Goal: Task Accomplishment & Management: Manage account settings

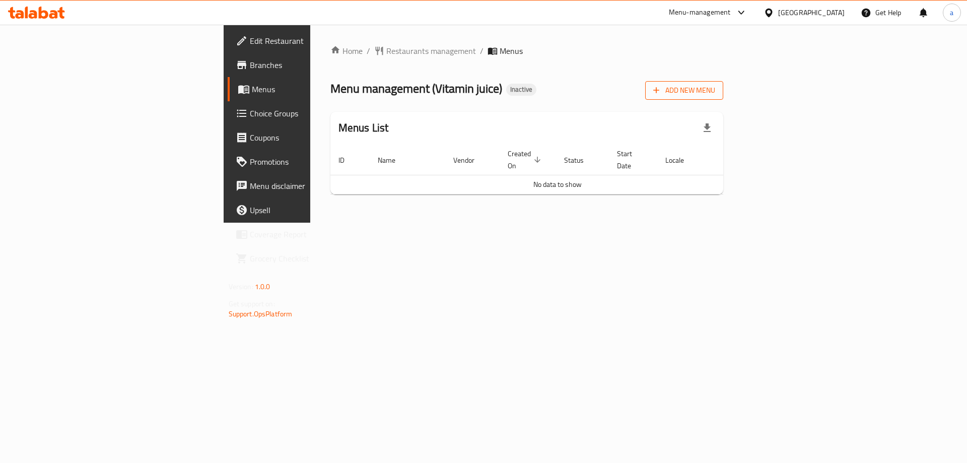
click at [716, 93] on span "Add New Menu" at bounding box center [685, 90] width 62 height 13
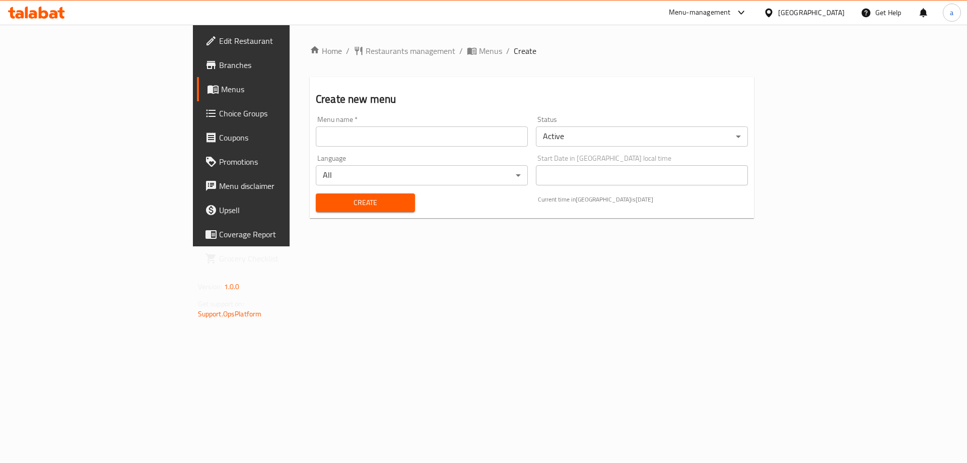
click at [316, 138] on input "text" at bounding box center [422, 136] width 212 height 20
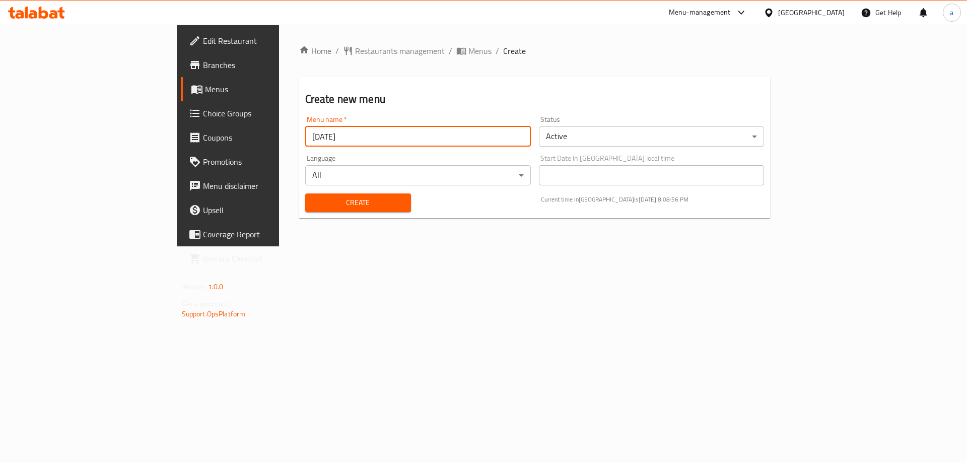
type input "[DATE]"
click at [305, 193] on button "Create" at bounding box center [358, 202] width 106 height 19
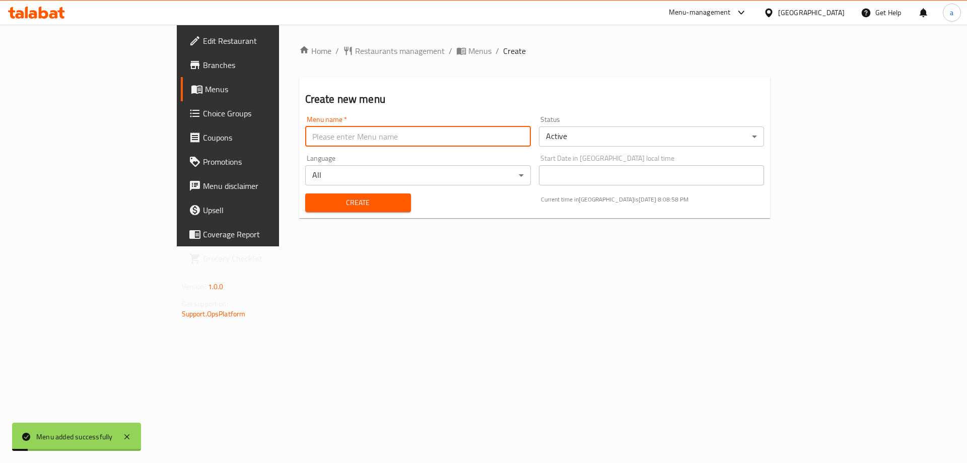
click at [205, 90] on span "Menus" at bounding box center [267, 89] width 125 height 12
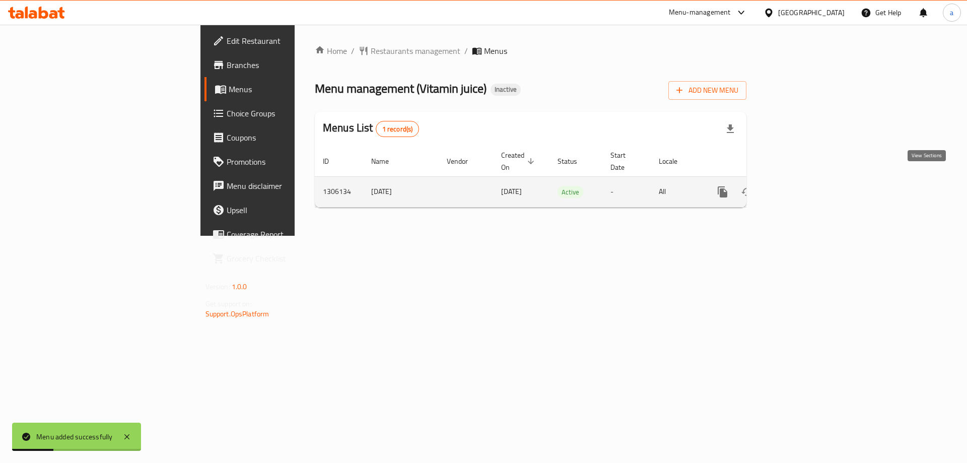
click at [802, 186] on icon "enhanced table" at bounding box center [796, 192] width 12 height 12
